Goal: Transaction & Acquisition: Book appointment/travel/reservation

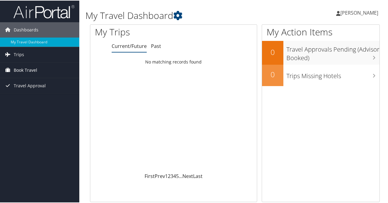
click at [32, 70] on span "Book Travel" at bounding box center [25, 69] width 23 height 15
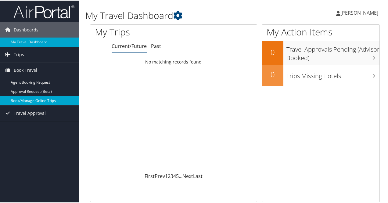
click at [31, 100] on link "Book/Manage Online Trips" at bounding box center [39, 99] width 79 height 9
